Goal: Obtain resource: Obtain resource

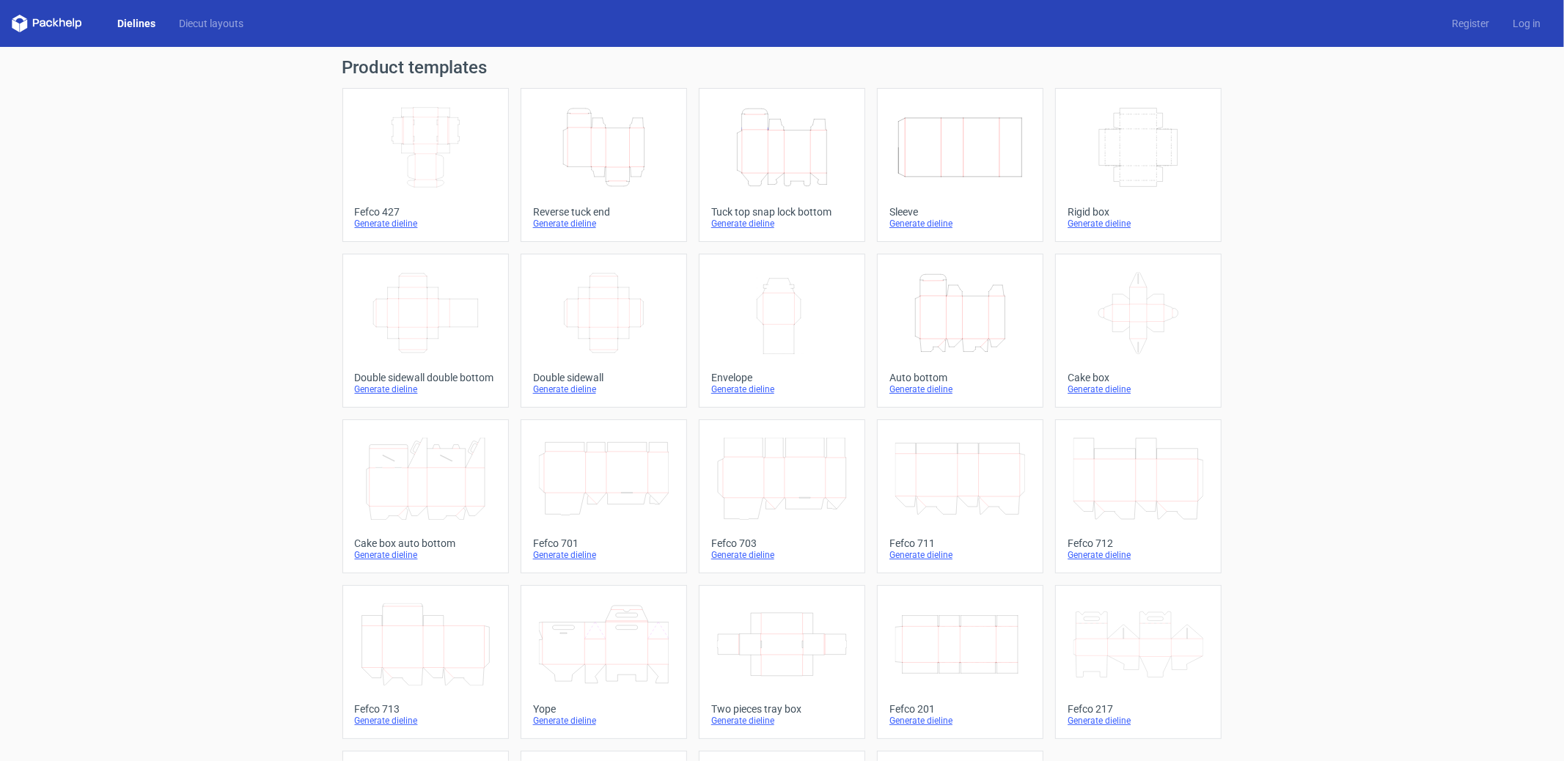
click at [602, 163] on icon "Height Depth Width" at bounding box center [604, 147] width 130 height 82
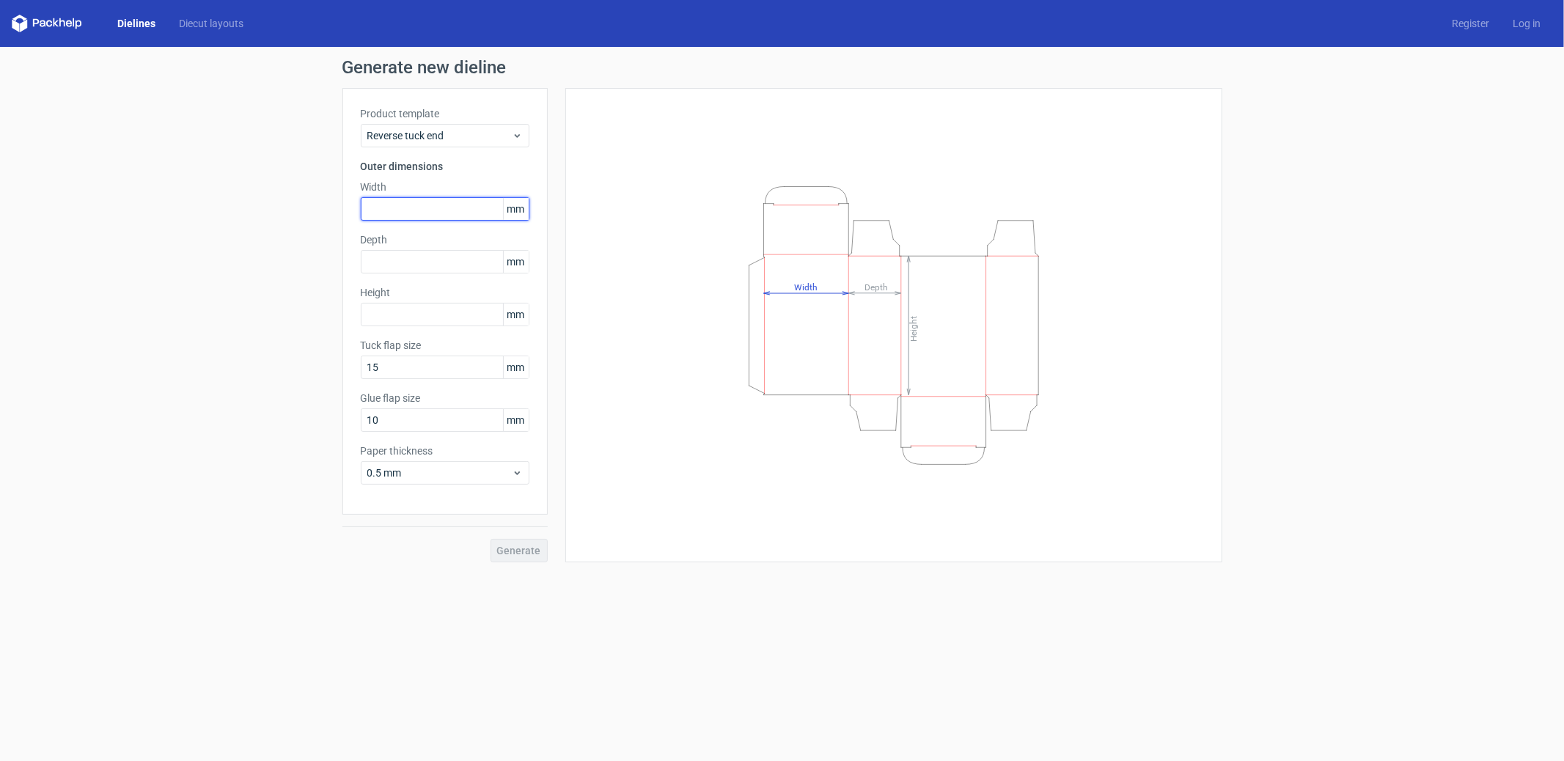
click at [397, 213] on input "text" at bounding box center [445, 208] width 169 height 23
type input "65"
click at [431, 267] on input "text" at bounding box center [445, 261] width 169 height 23
type input "65"
click at [424, 309] on input "text" at bounding box center [445, 314] width 169 height 23
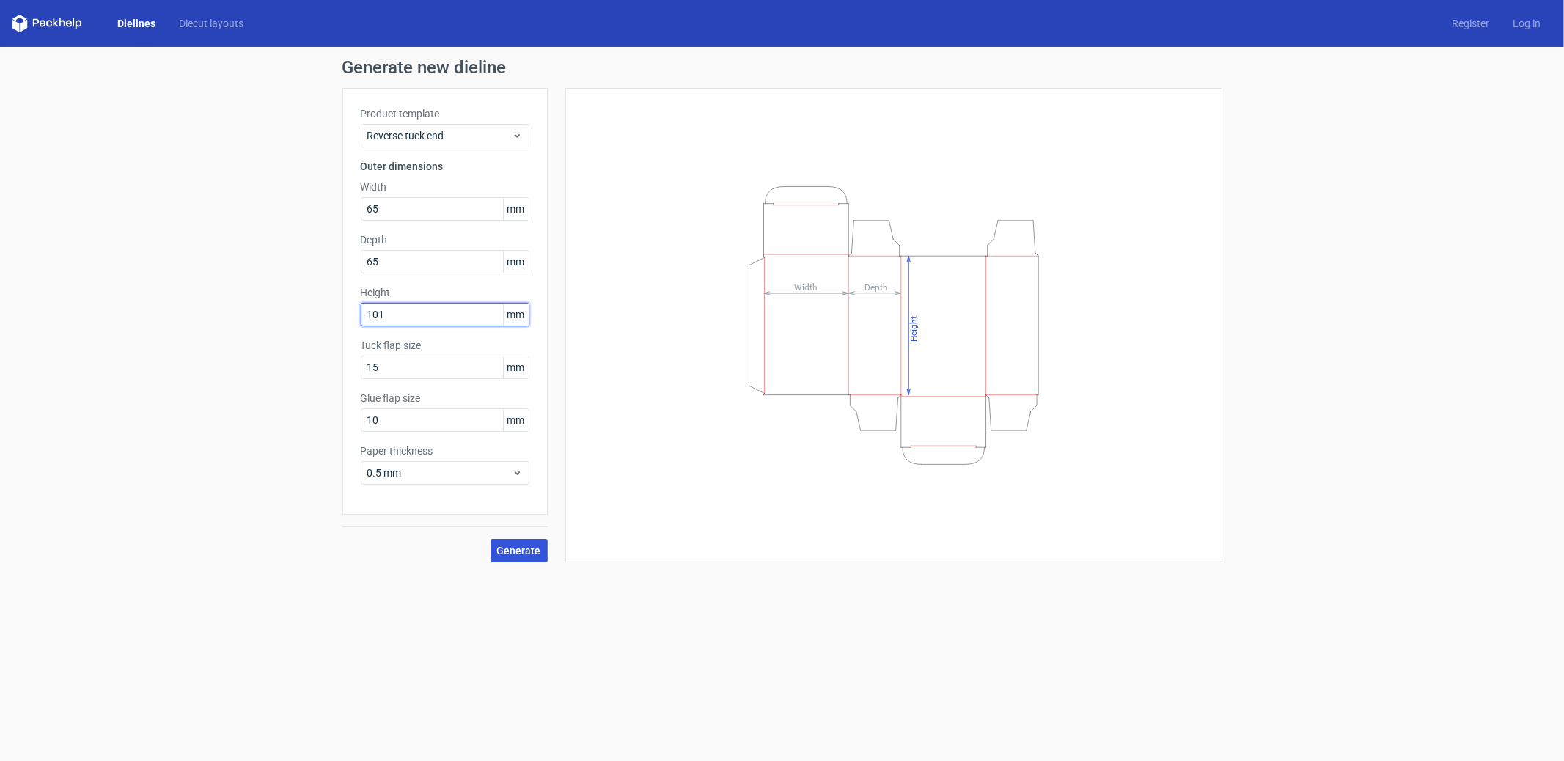
type input "101"
click at [524, 556] on button "Generate" at bounding box center [518, 550] width 57 height 23
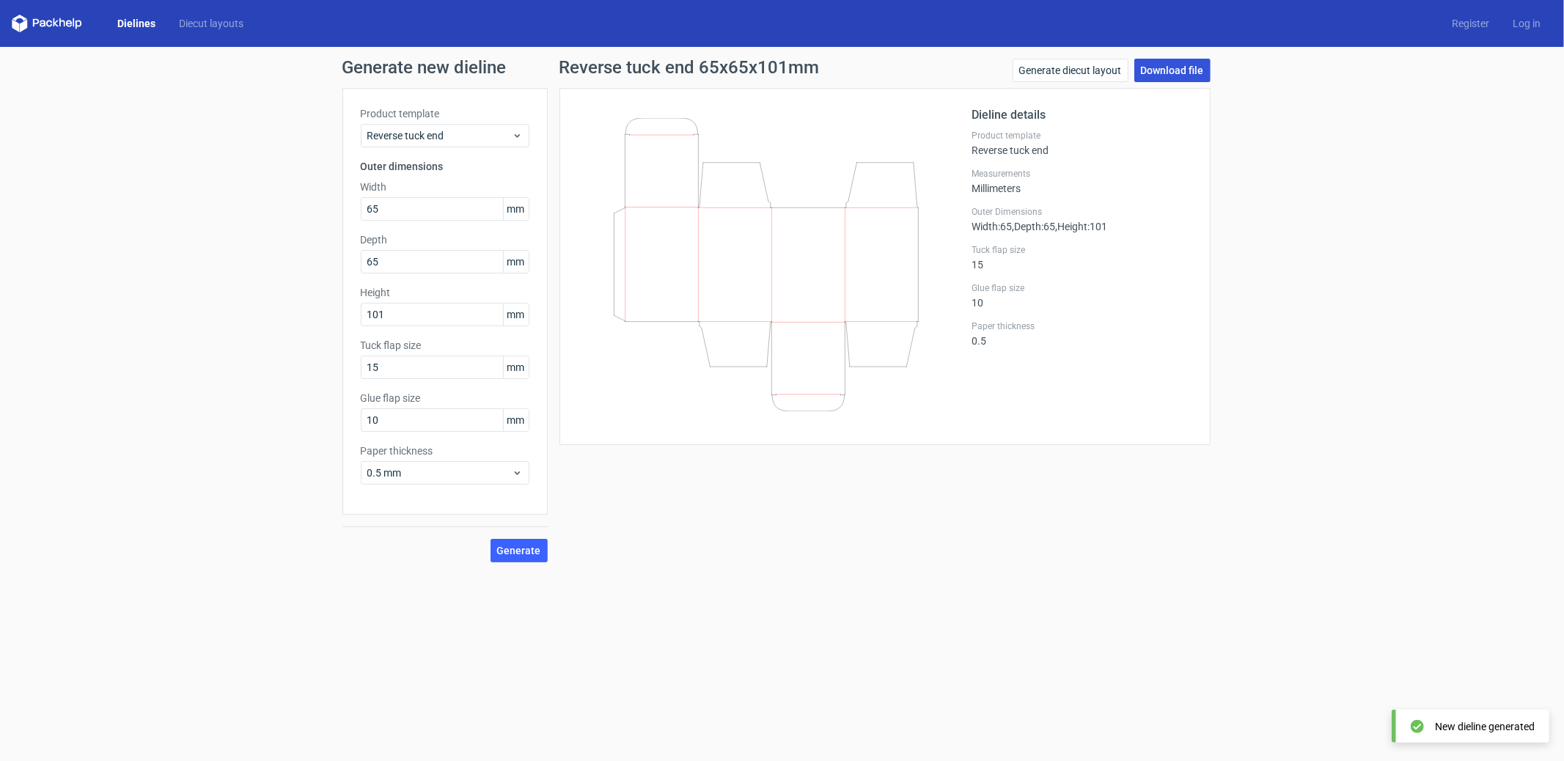
click at [1172, 73] on link "Download file" at bounding box center [1172, 70] width 76 height 23
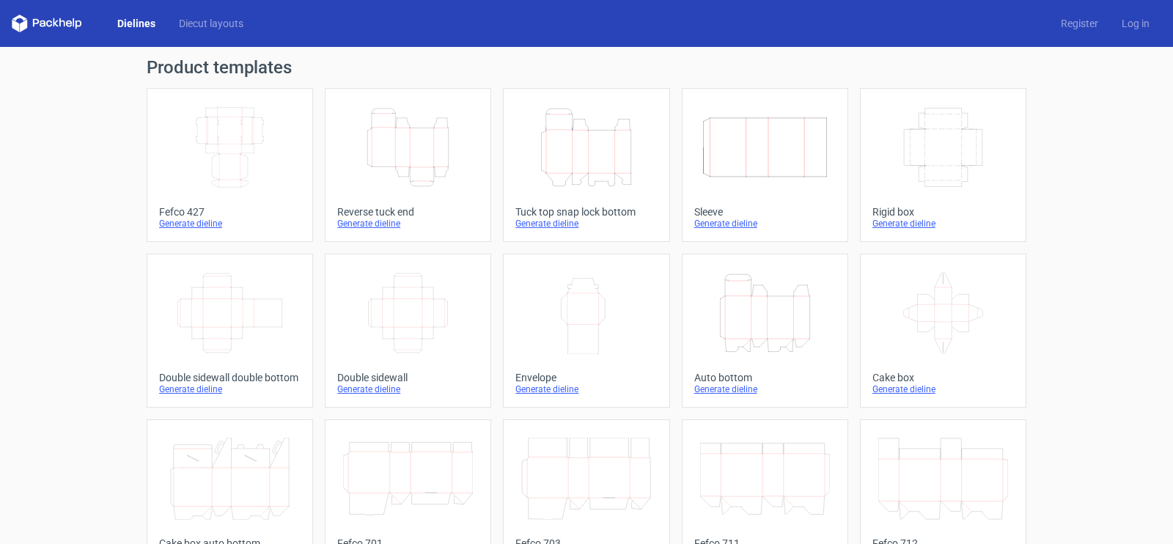
click at [405, 188] on div "Height Depth Width" at bounding box center [407, 147] width 141 height 94
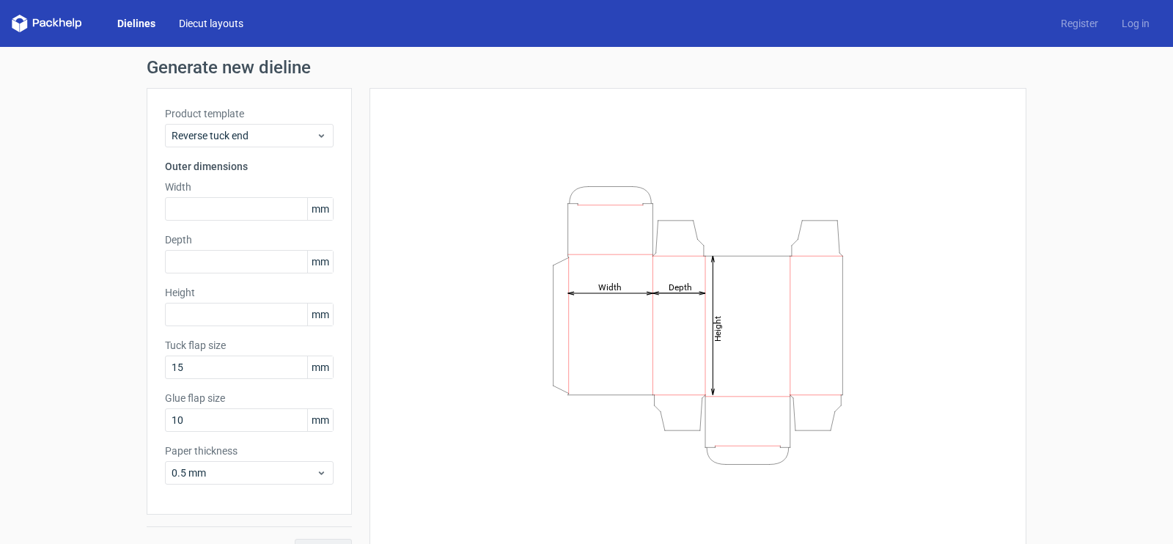
click at [209, 18] on link "Diecut layouts" at bounding box center [211, 23] width 88 height 15
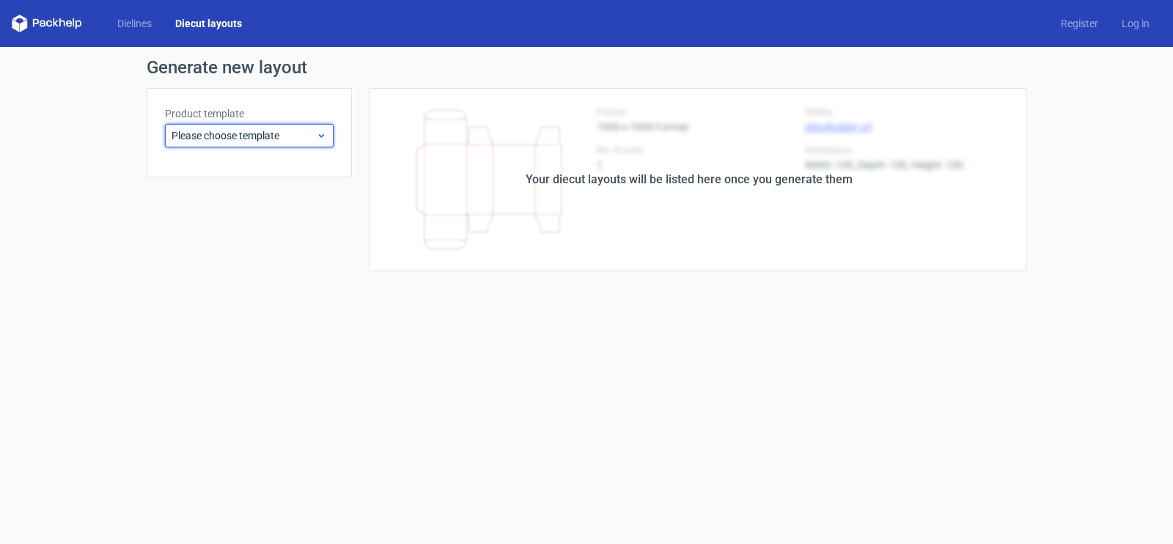
click at [224, 133] on span "Please choose template" at bounding box center [244, 135] width 144 height 15
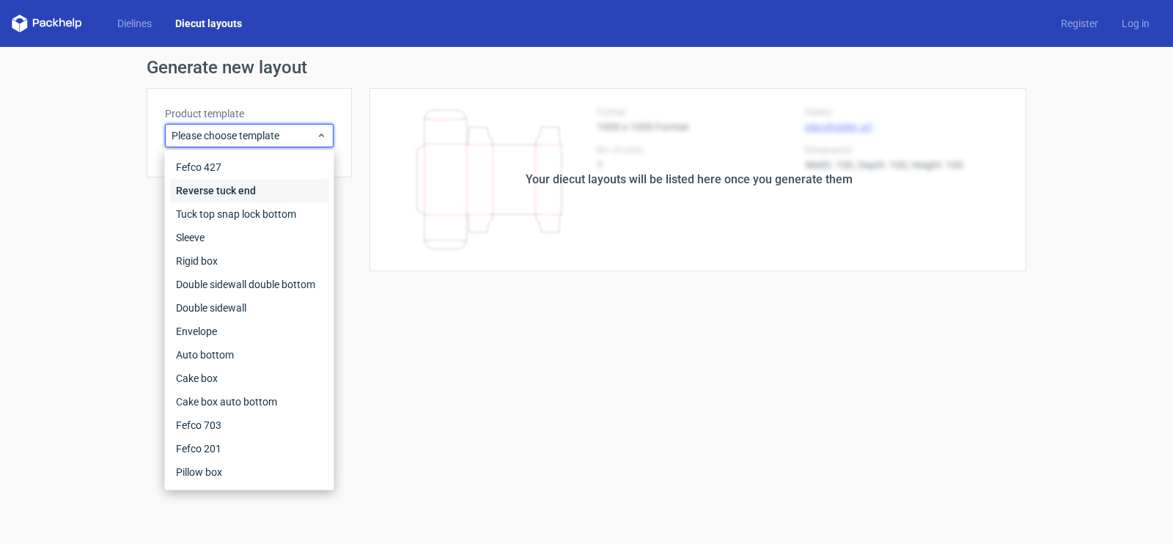
click at [210, 195] on div "Reverse tuck end" at bounding box center [249, 190] width 158 height 23
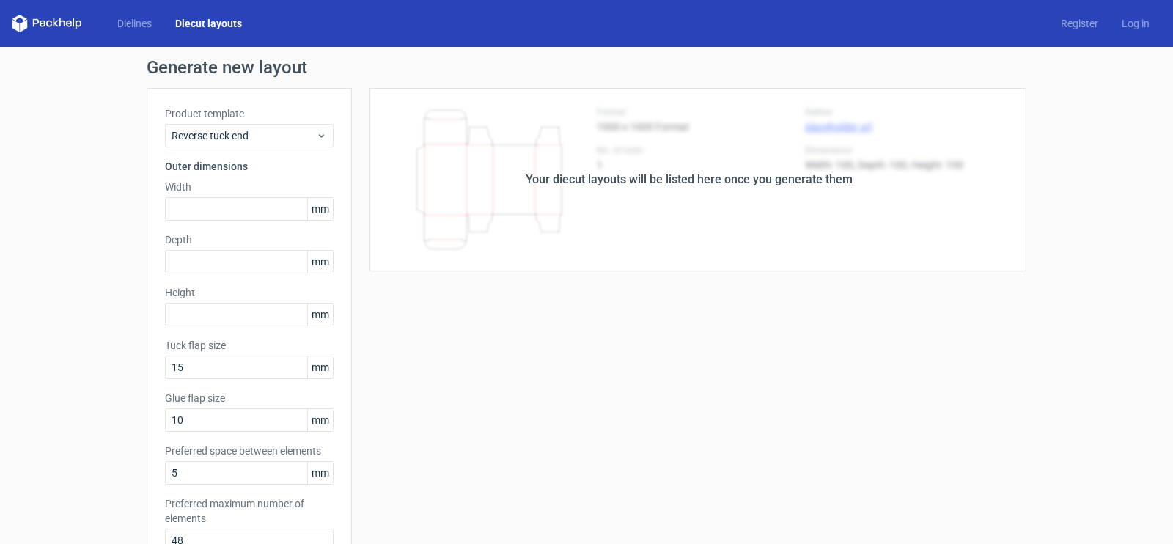
click at [210, 195] on div "Width mm" at bounding box center [249, 200] width 169 height 41
click at [205, 202] on input "text" at bounding box center [249, 208] width 169 height 23
type input "192"
click at [235, 257] on input "text" at bounding box center [249, 261] width 169 height 23
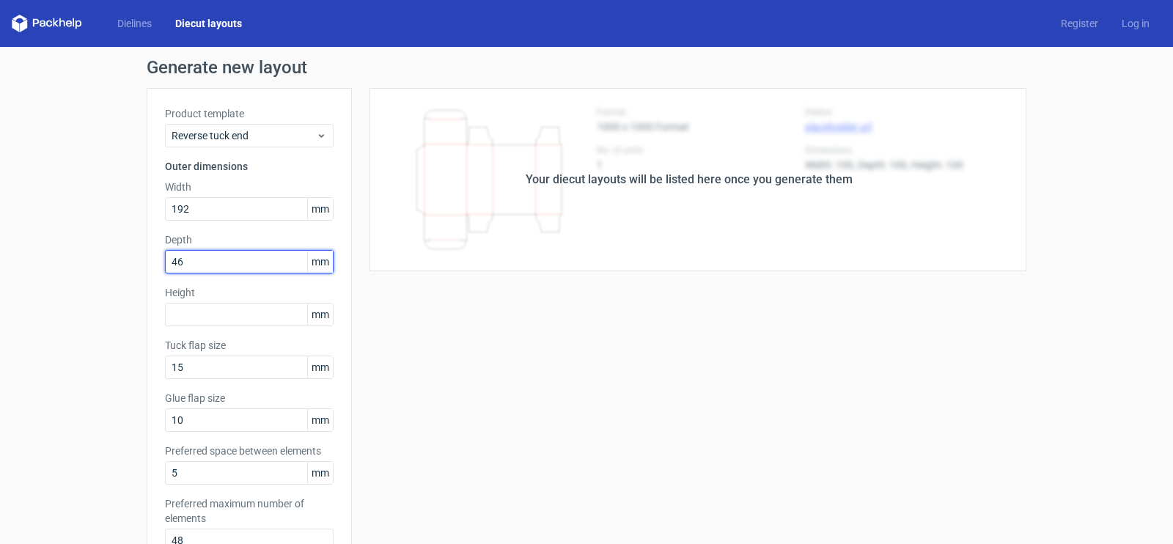
type input "46"
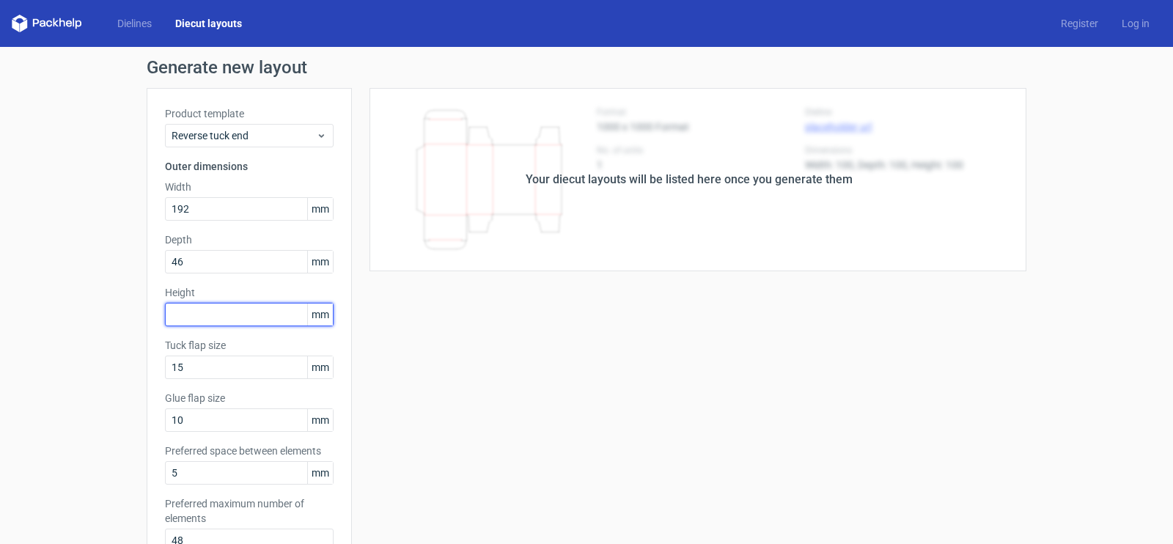
click at [223, 314] on input "text" at bounding box center [249, 314] width 169 height 23
type input "241"
click at [470, 346] on div "Your diecut layouts will be listed here once you generate them Height Depth Wid…" at bounding box center [689, 485] width 674 height 795
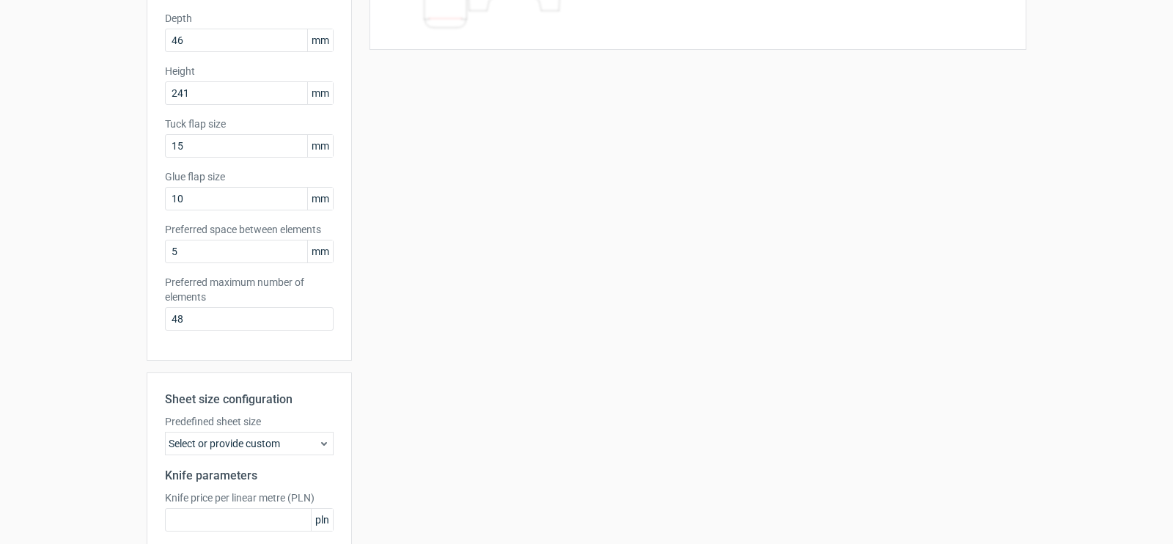
scroll to position [349, 0]
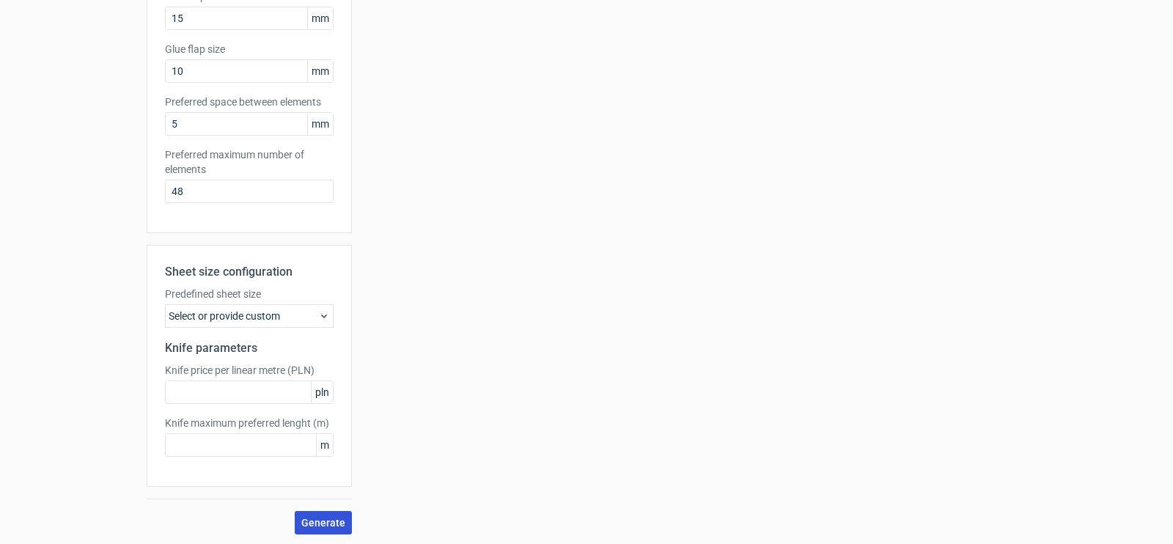
click at [329, 521] on span "Generate" at bounding box center [323, 523] width 44 height 10
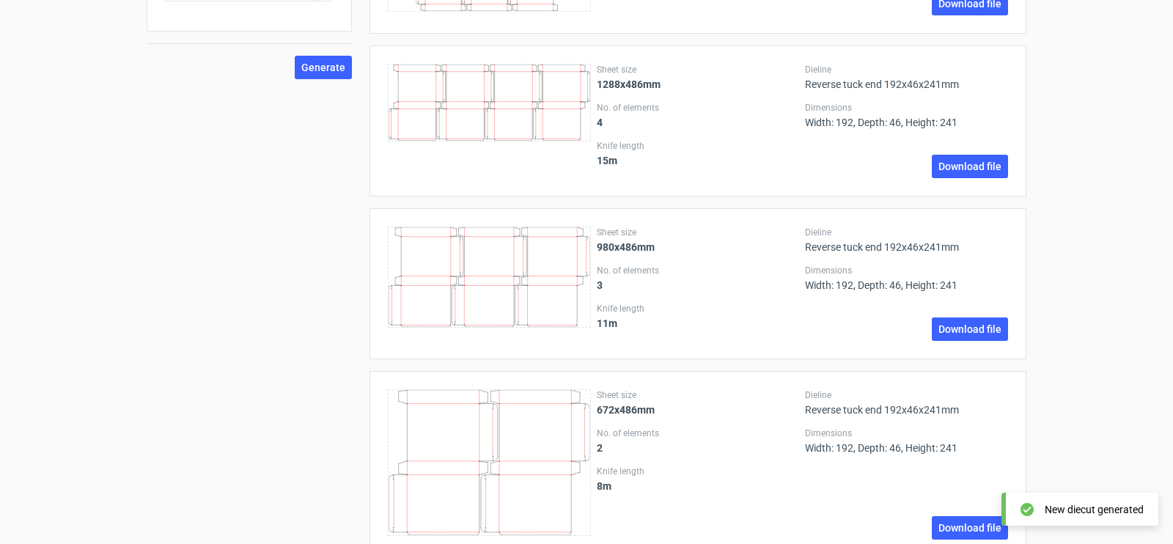
scroll to position [1037, 0]
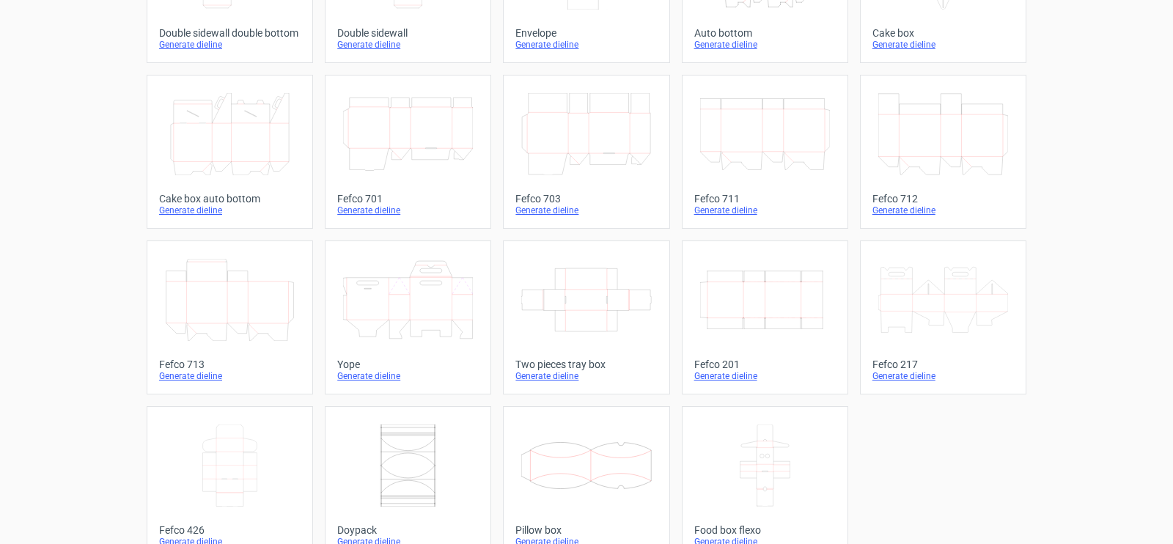
scroll to position [369, 0]
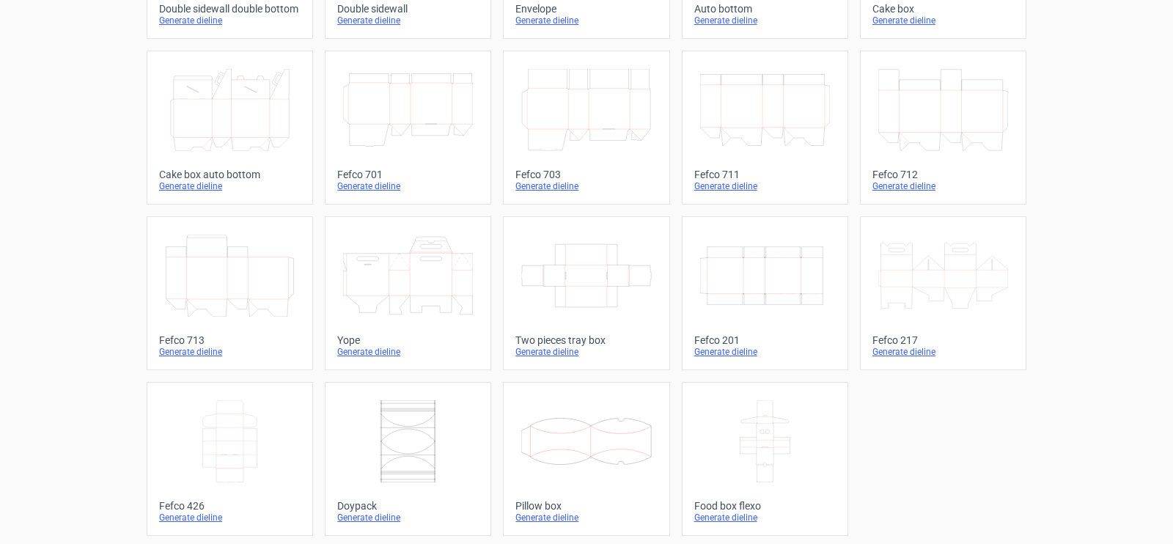
click at [205, 279] on icon at bounding box center [230, 276] width 130 height 82
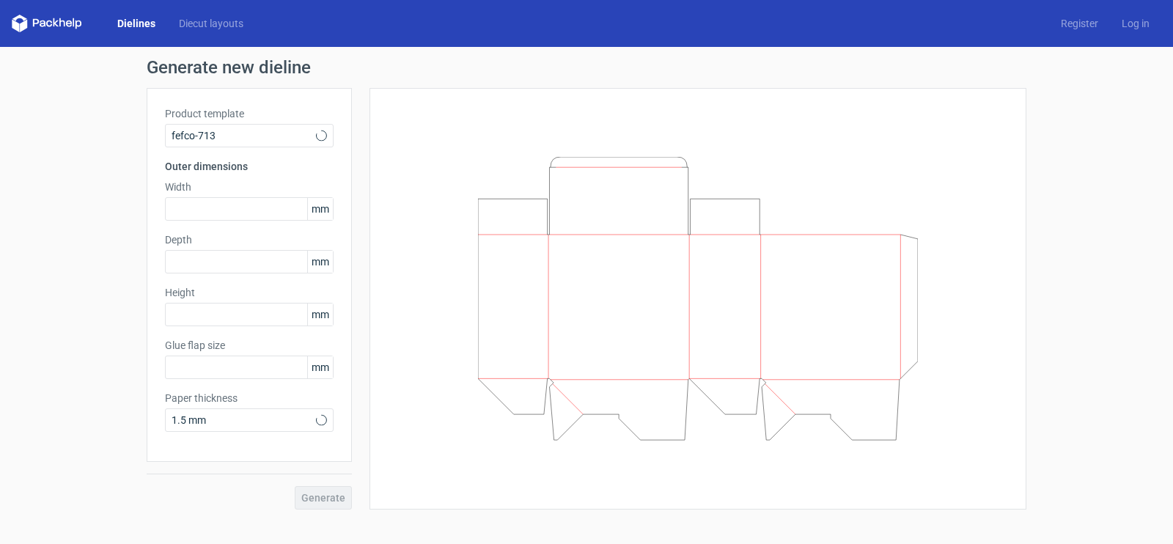
type input "25"
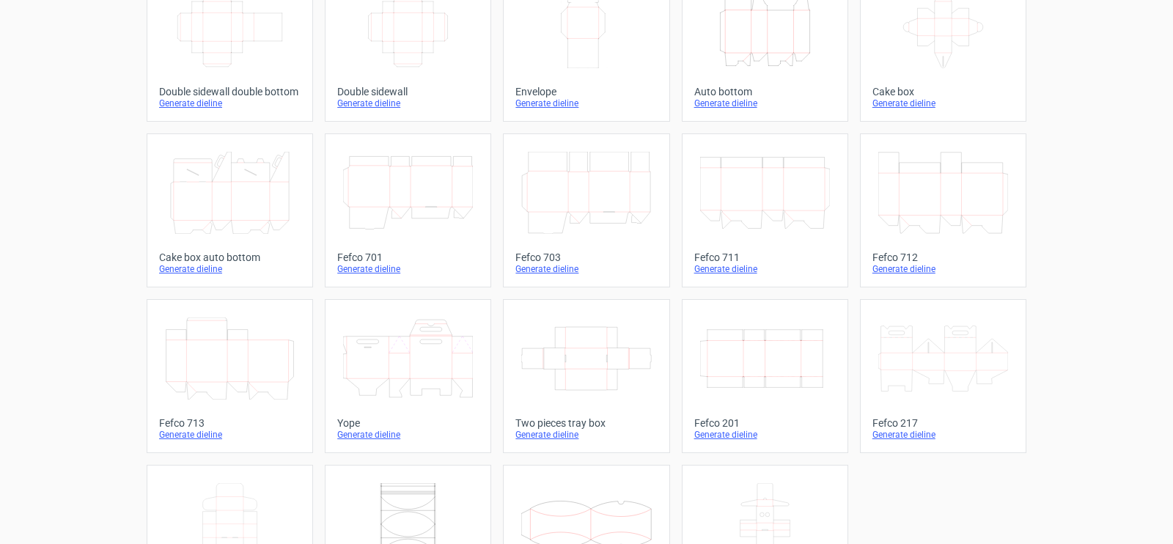
scroll to position [369, 0]
